Goal: Task Accomplishment & Management: Manage account settings

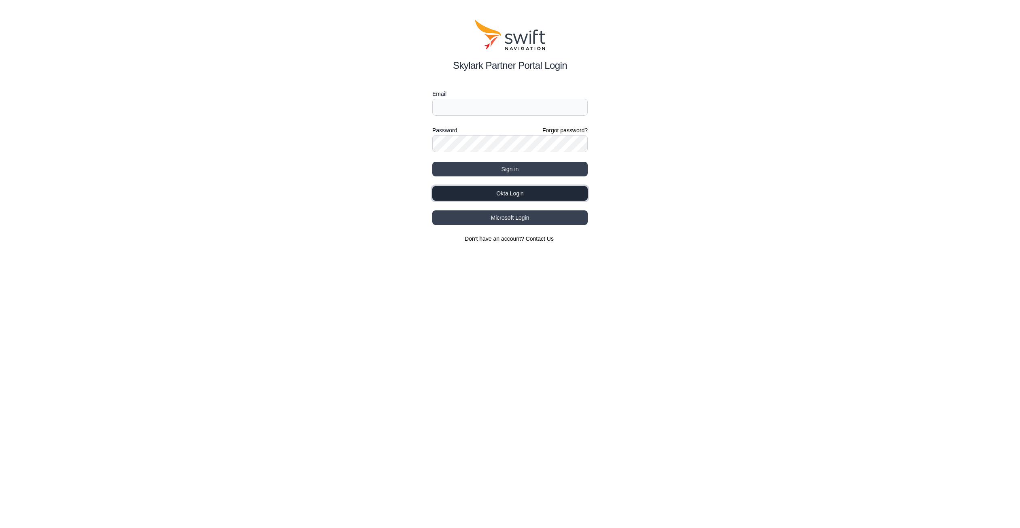
drag, startPoint x: 494, startPoint y: 192, endPoint x: 444, endPoint y: 196, distance: 50.3
click at [494, 192] on button "Okta Login" at bounding box center [509, 193] width 155 height 15
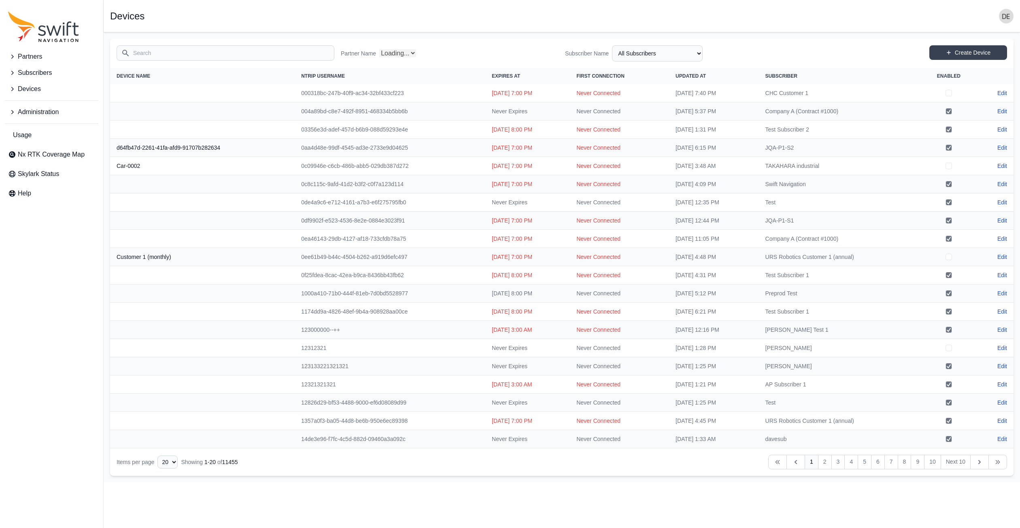
select select "Partner Name"
click at [141, 55] on input "Search" at bounding box center [226, 52] width 218 height 15
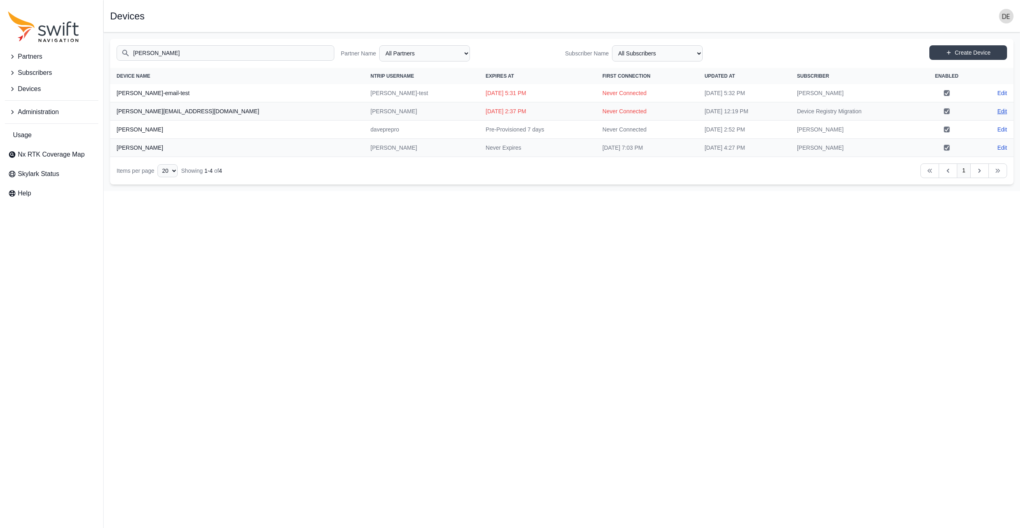
type input "[PERSON_NAME]"
drag, startPoint x: 1000, startPoint y: 109, endPoint x: 990, endPoint y: 110, distance: 10.2
click at [1000, 109] on link "Edit" at bounding box center [1002, 111] width 10 height 8
select select "1643c865-6079-4dfb-ab66-e92dd5d63ab6"
select select "f9fea054-a033-451b-80fa-d99f49f69e8d"
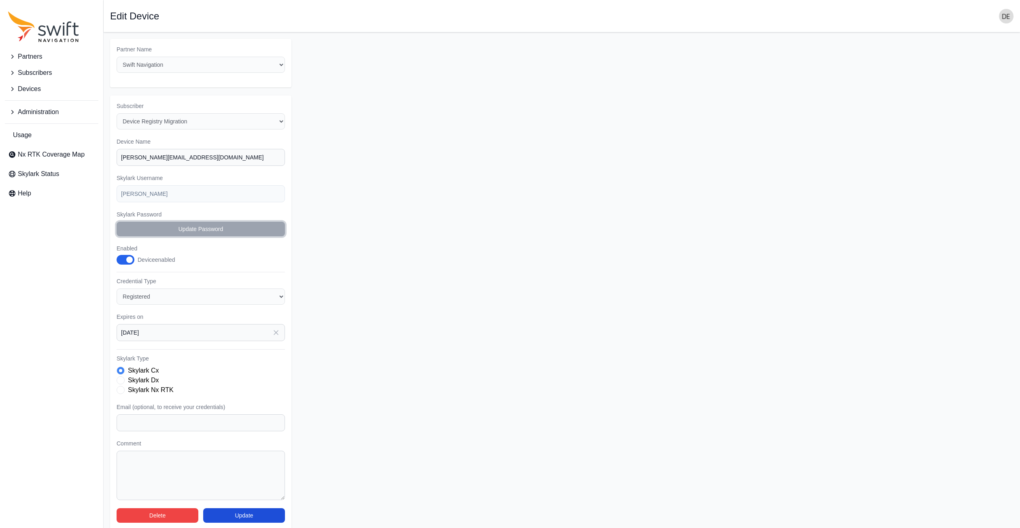
click at [158, 229] on button "Update Password" at bounding box center [201, 229] width 168 height 15
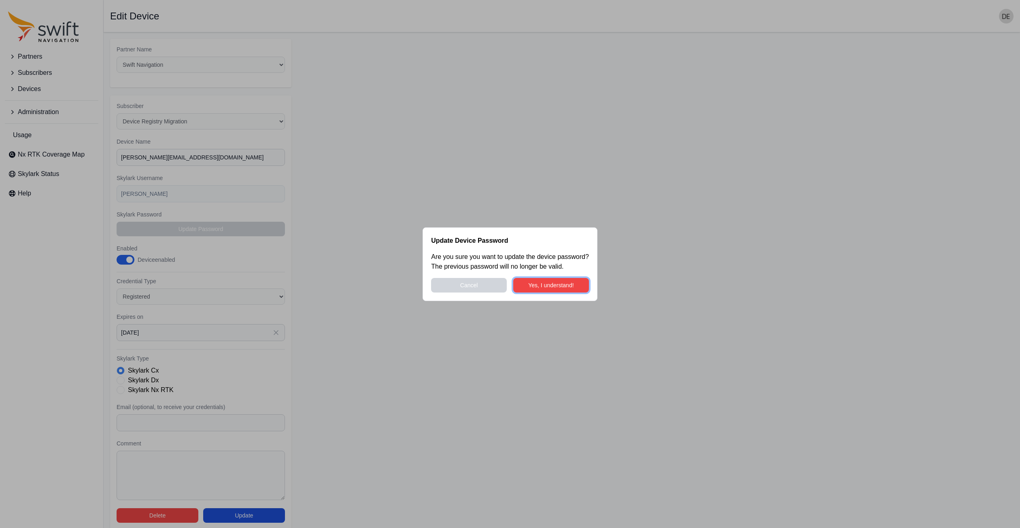
click at [534, 285] on button "Yes, I understand!" at bounding box center [551, 285] width 76 height 15
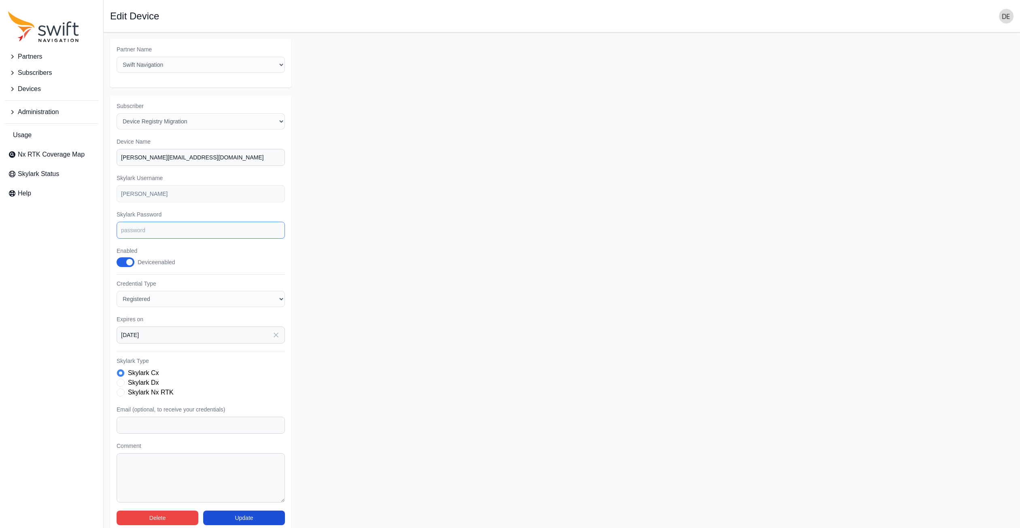
click at [154, 232] on input "Skylark Password" at bounding box center [201, 230] width 168 height 17
type input "[PERSON_NAME]"
click at [238, 523] on button "Update" at bounding box center [244, 518] width 82 height 15
